Goal: Task Accomplishment & Management: Use online tool/utility

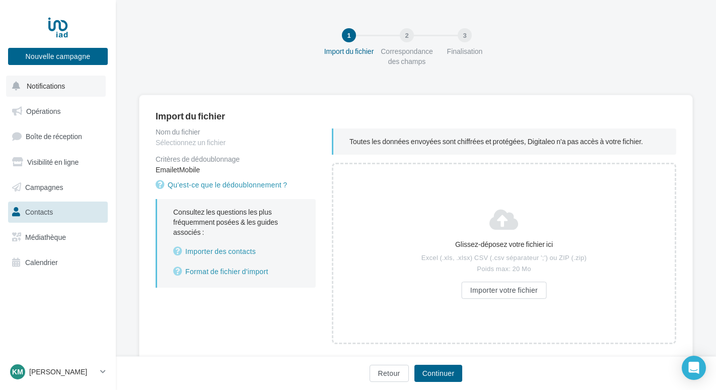
click at [39, 91] on button "Notifications" at bounding box center [56, 86] width 100 height 21
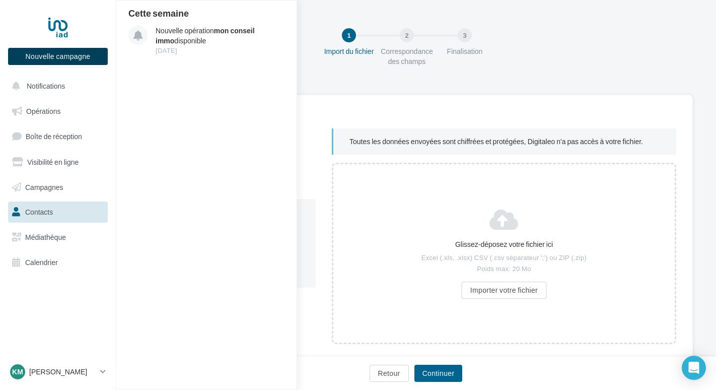
click at [62, 52] on button "Nouvelle campagne" at bounding box center [58, 56] width 100 height 17
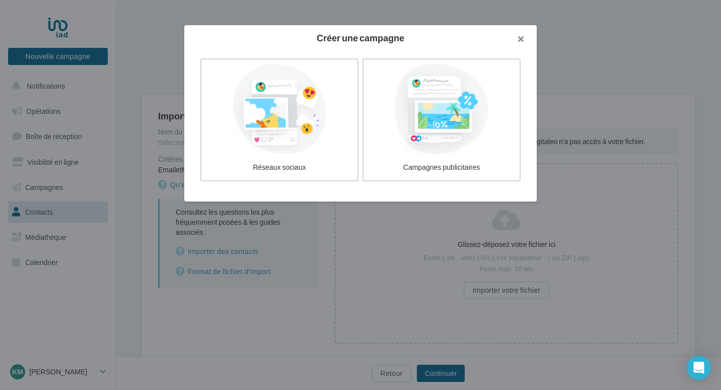
click at [522, 36] on button "button" at bounding box center [516, 40] width 40 height 30
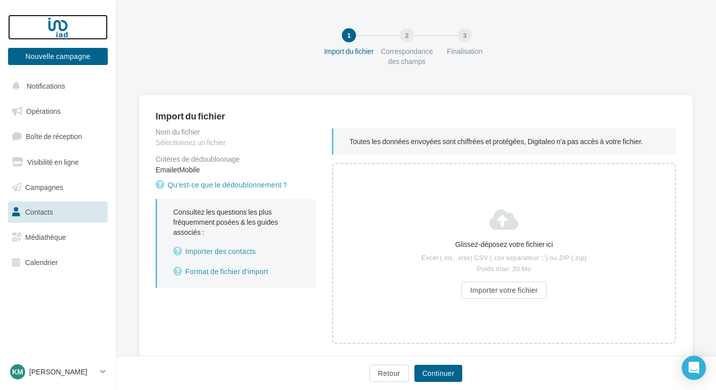
click at [49, 26] on div at bounding box center [58, 27] width 81 height 25
